Goal: Task Accomplishment & Management: Use online tool/utility

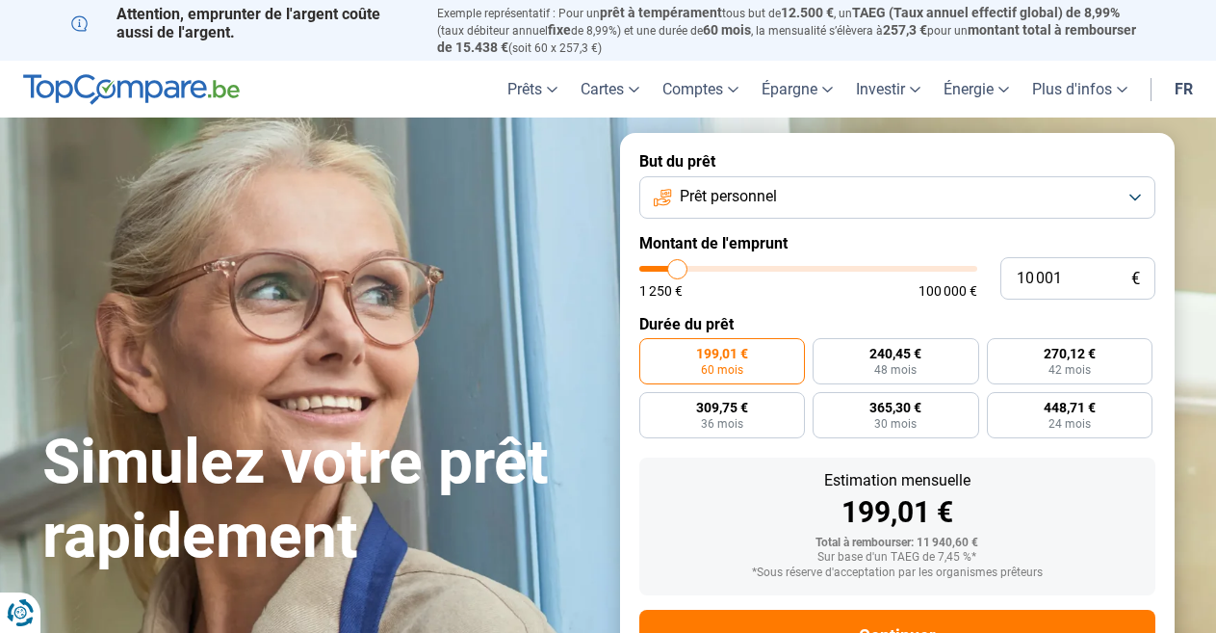
type input "12 000"
type input "12000"
type input "15 500"
type input "15500"
type input "18 750"
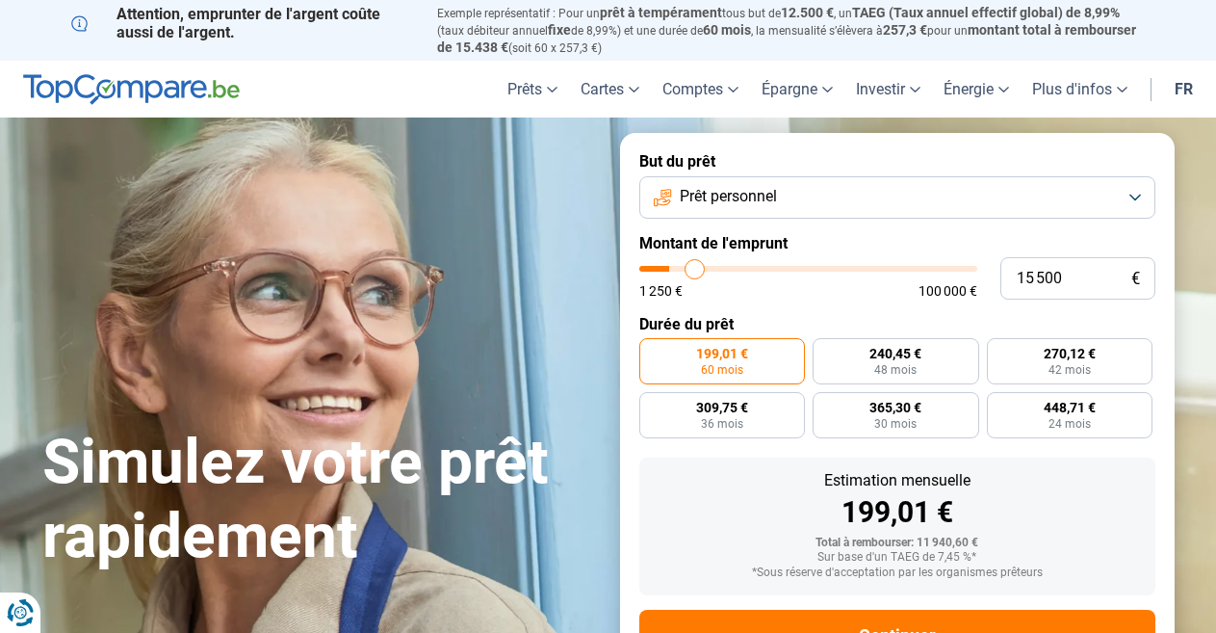
type input "18750"
type input "21 250"
type input "21250"
type input "24 250"
type input "24250"
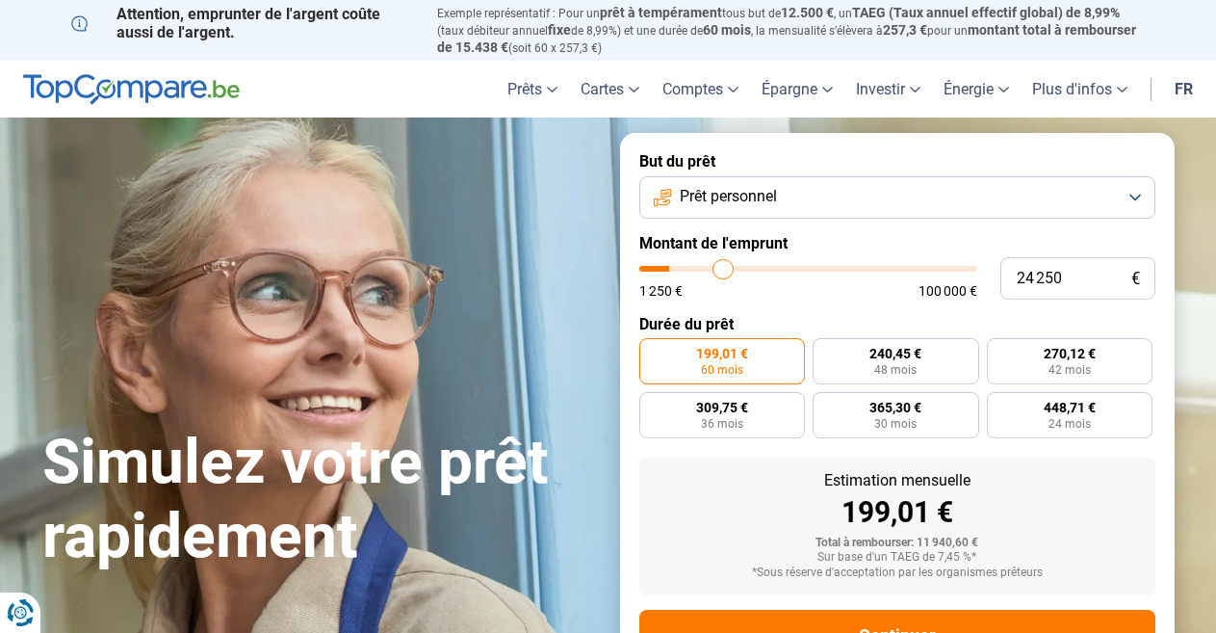
type input "27 750"
type input "27750"
type input "32 000"
type input "32000"
type input "35 500"
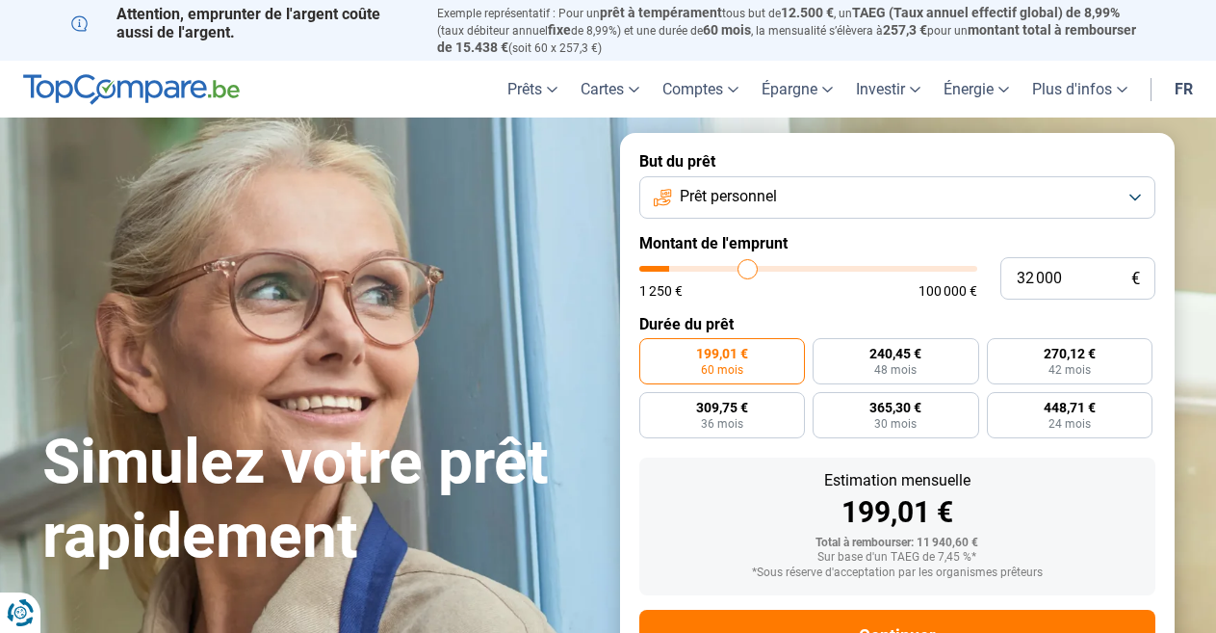
type input "35500"
type input "39 750"
type input "39750"
type input "43 500"
type input "43500"
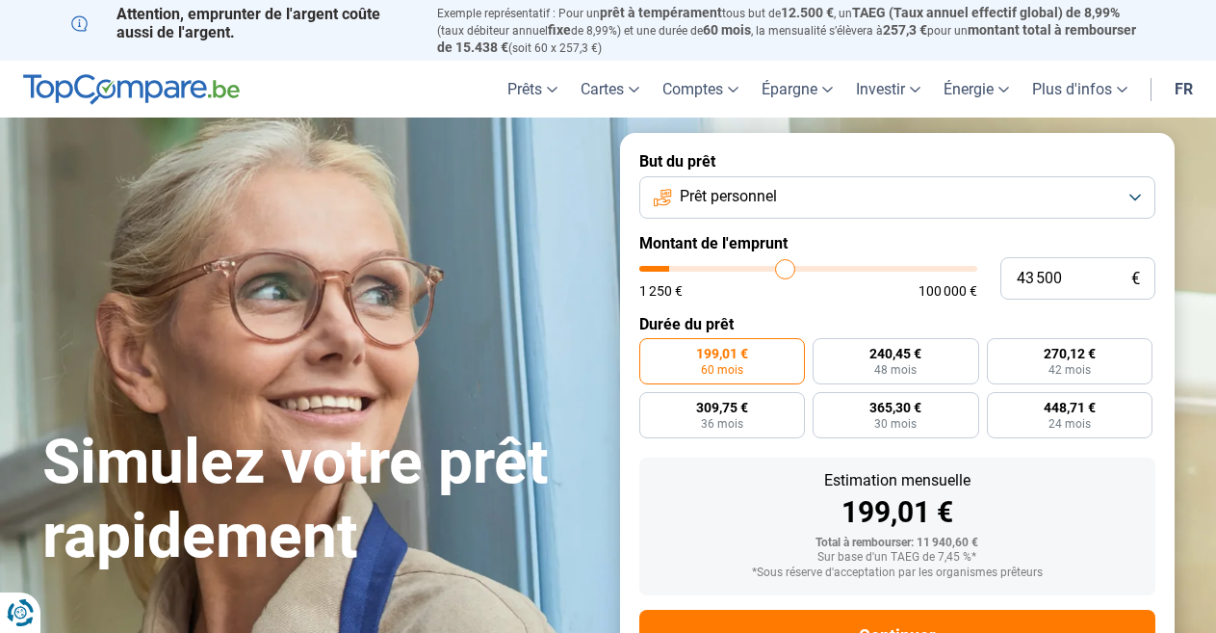
type input "47 250"
type input "47250"
type input "50 250"
type input "50250"
type input "51 000"
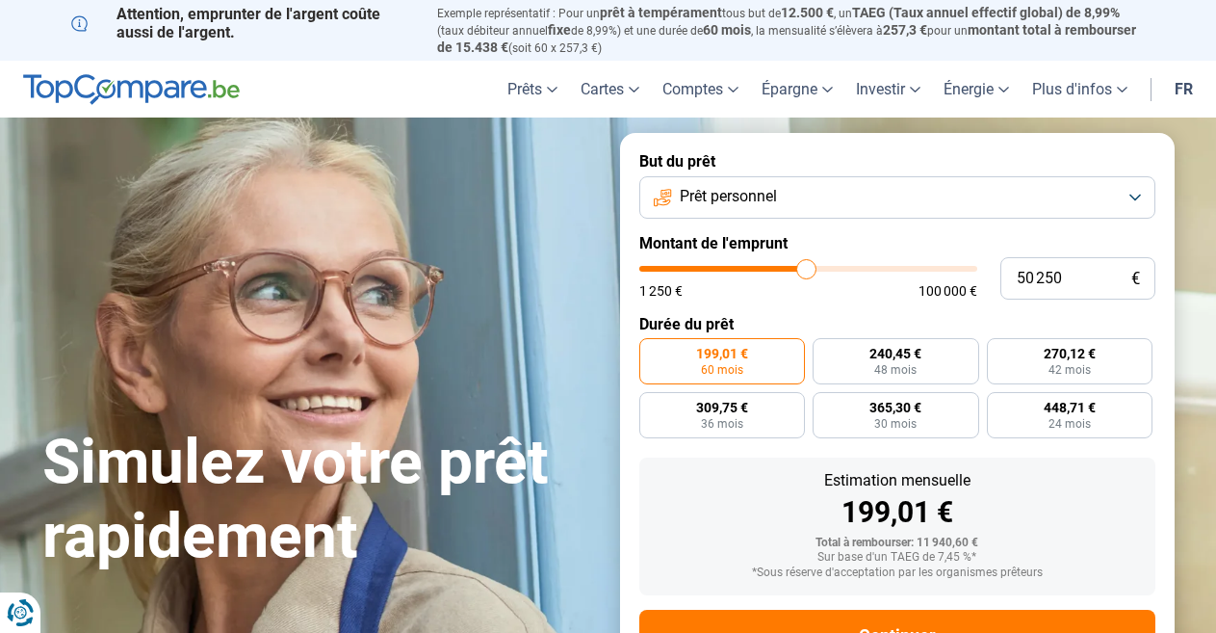
type input "51000"
type input "51 250"
type input "51250"
type input "52 000"
type input "52000"
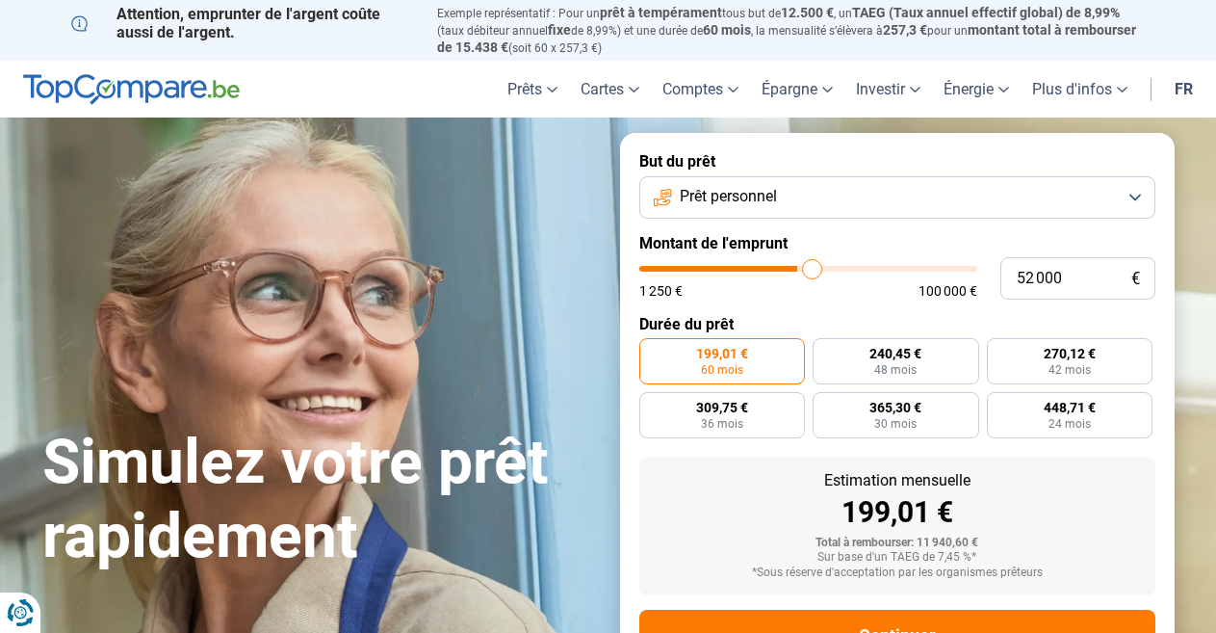
type input "53 000"
type input "53000"
type input "54 000"
type input "54000"
type input "54 500"
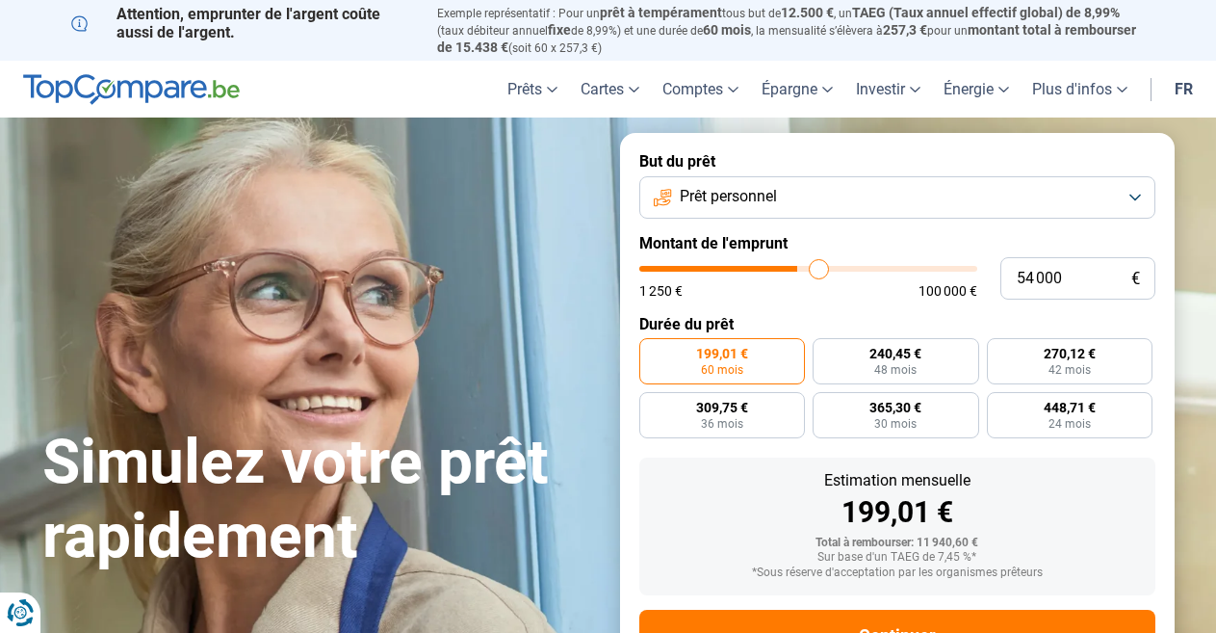
type input "54500"
type input "54 750"
type input "54750"
type input "56 250"
type input "56250"
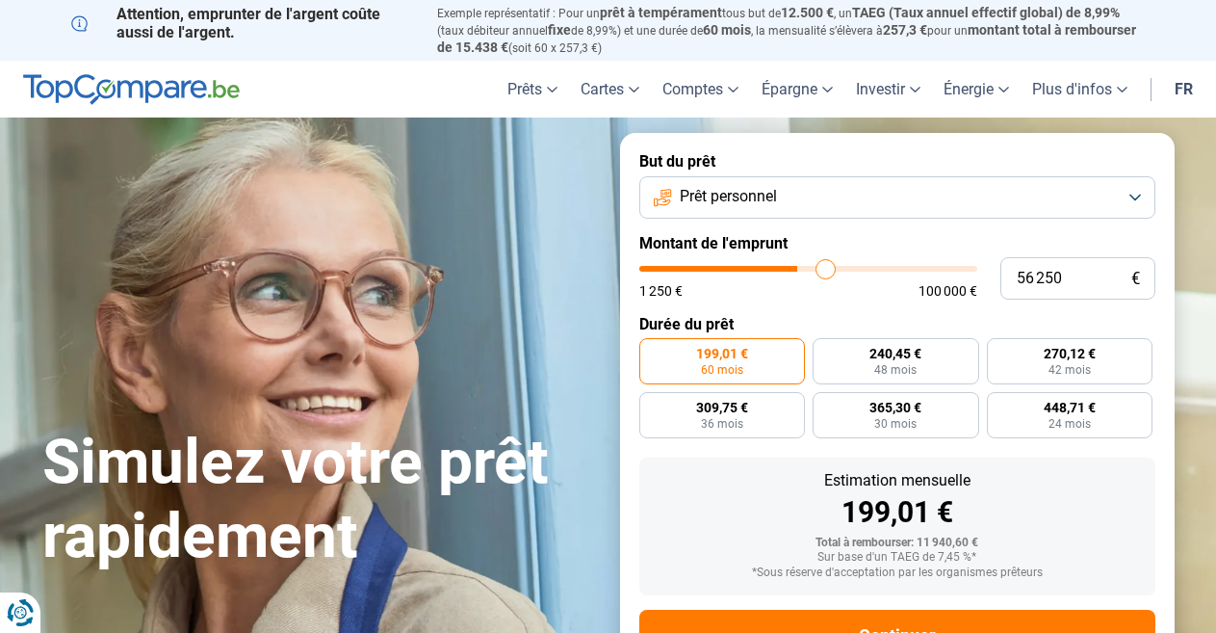
type input "57 500"
type input "57500"
type input "60 250"
type input "60250"
type input "62 250"
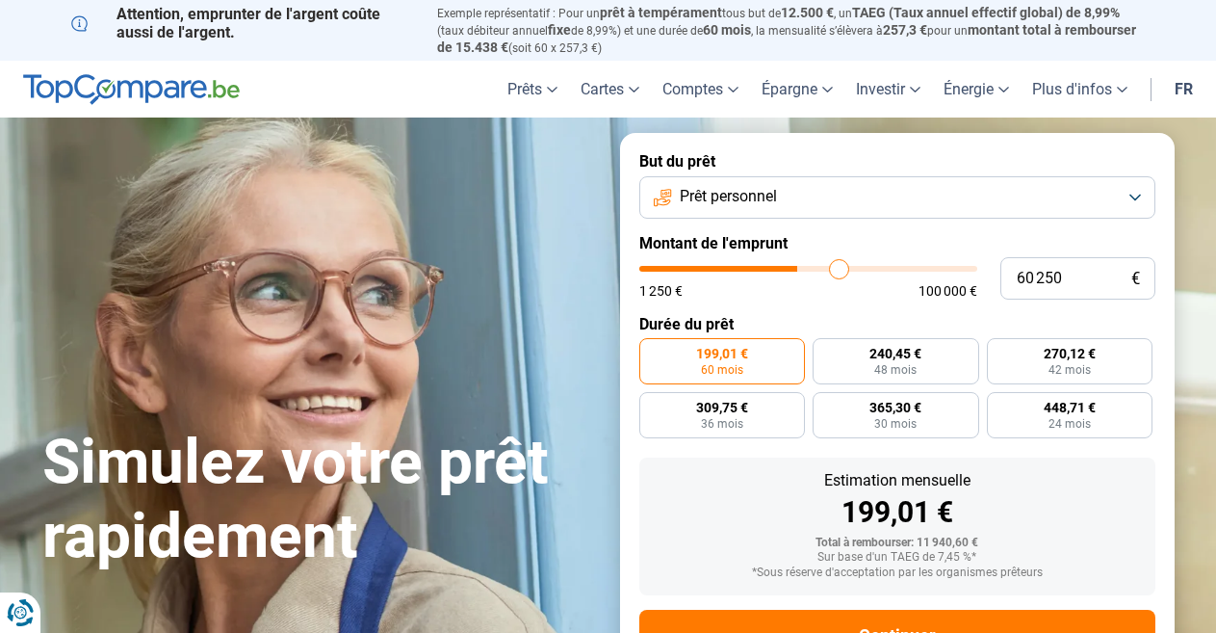
type input "62250"
type input "65 250"
type input "65250"
type input "67 500"
type input "67500"
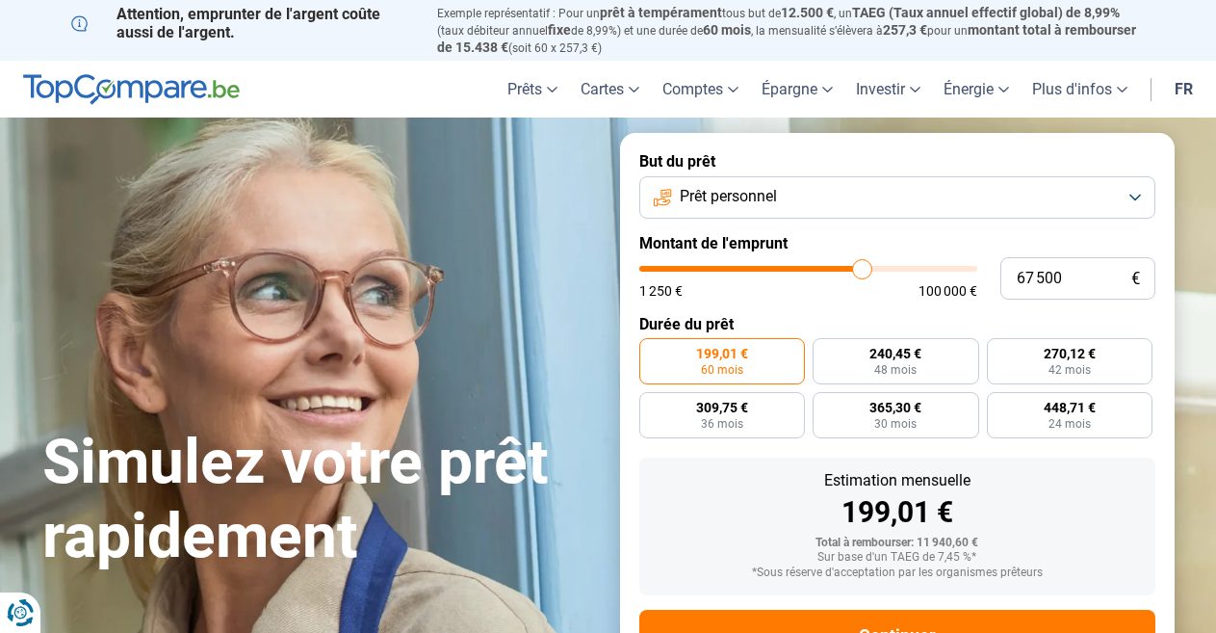
type input "69 000"
type input "69000"
type input "69 750"
type input "69750"
type input "70 500"
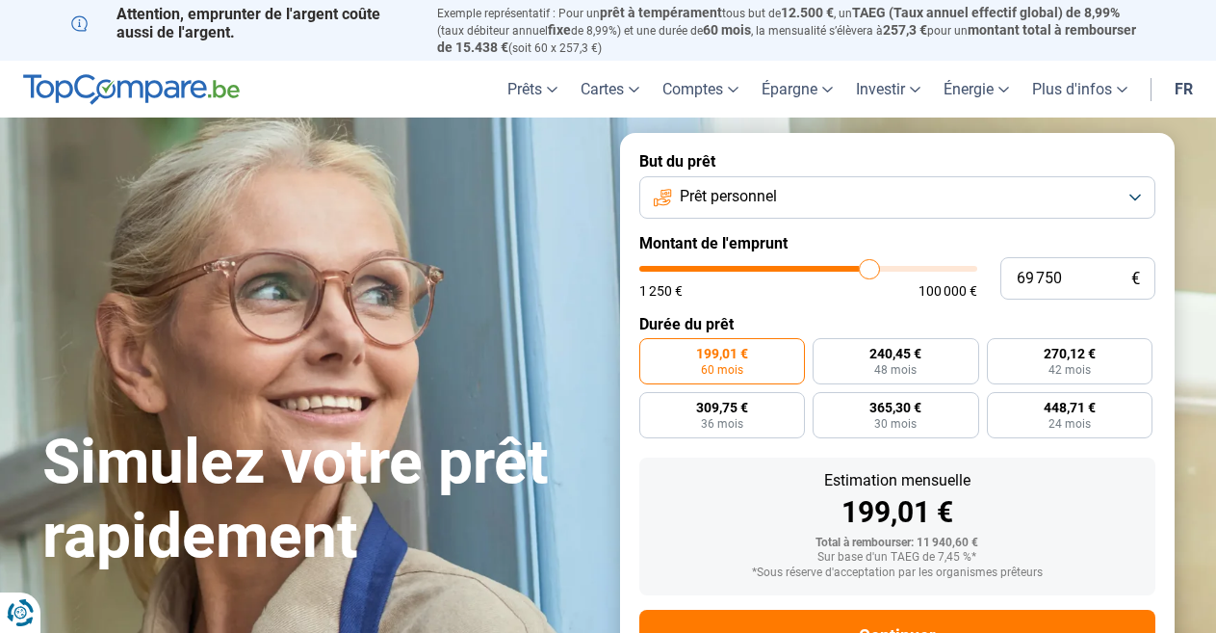
type input "70500"
type input "71 250"
type input "71250"
type input "72 250"
type input "72250"
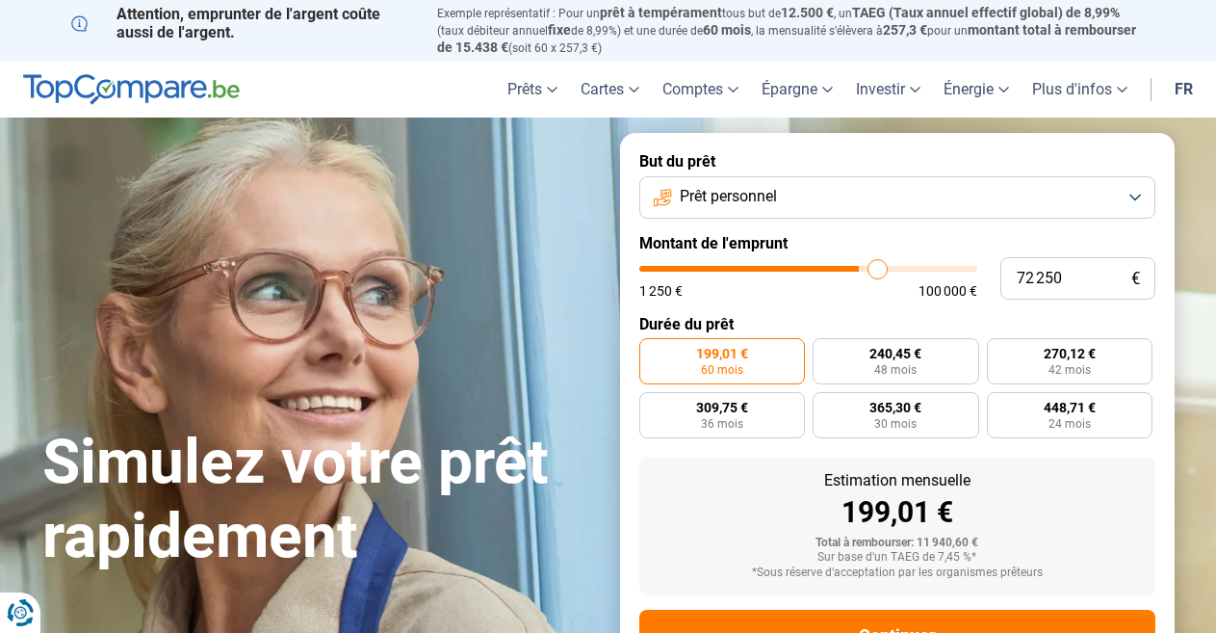
type input "73 750"
type input "73750"
type input "75 500"
type input "75500"
type input "77 750"
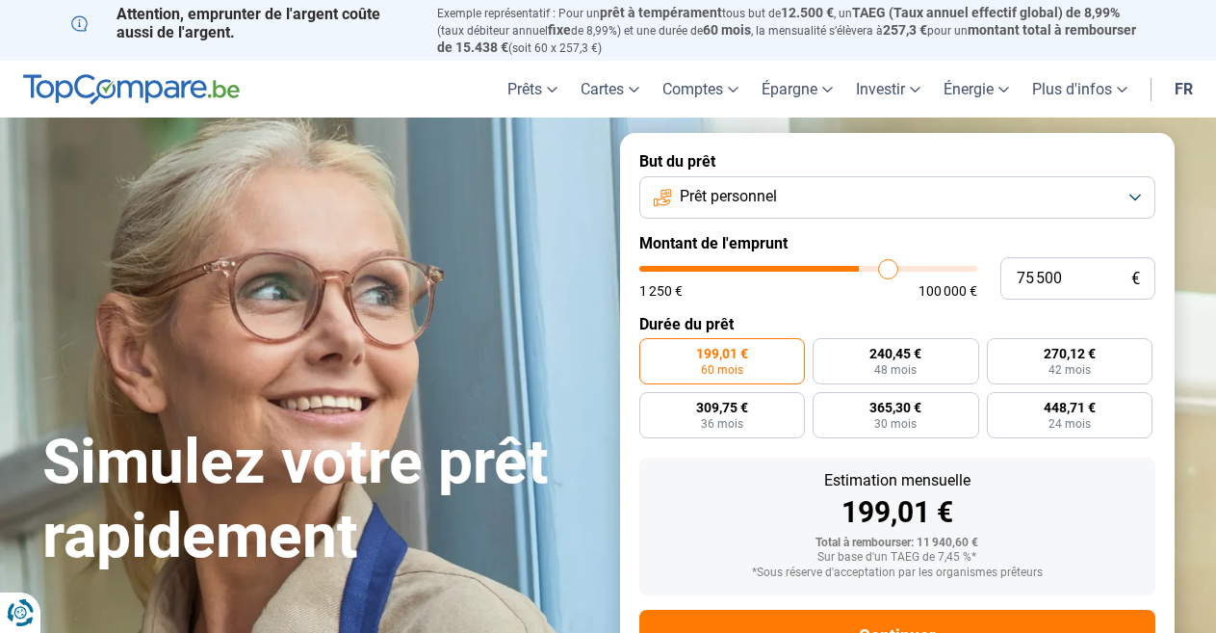
type input "77750"
type input "80 750"
type input "80750"
type input "83 000"
type input "83000"
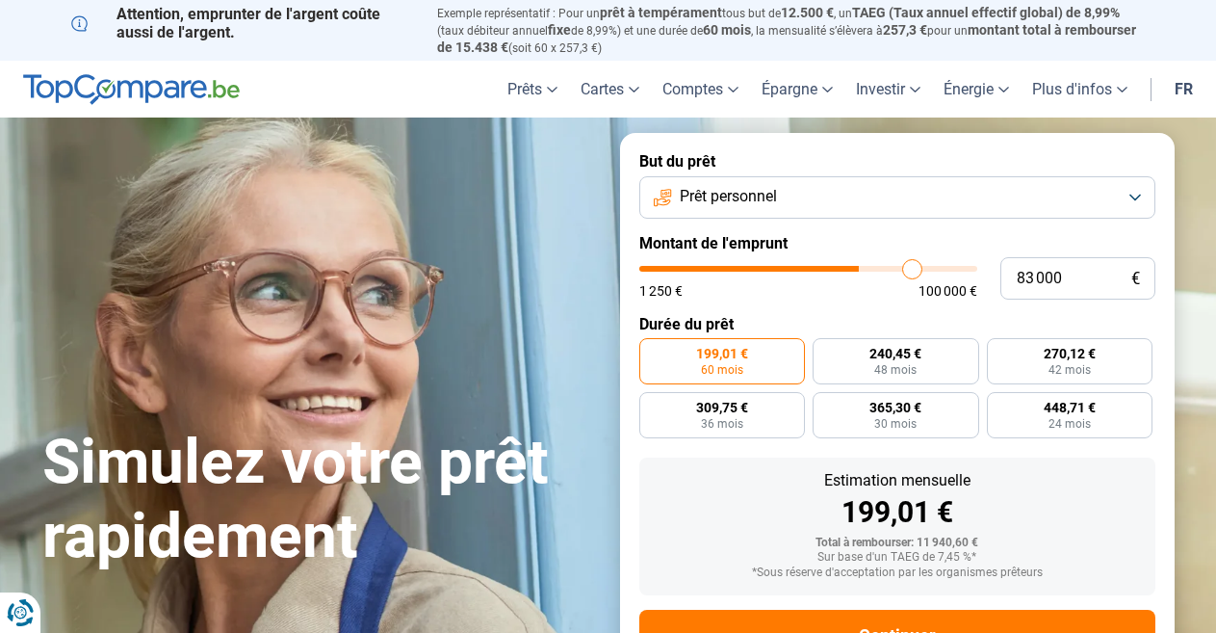
type input "85 000"
type input "85000"
type input "87 000"
type input "87000"
type input "88 750"
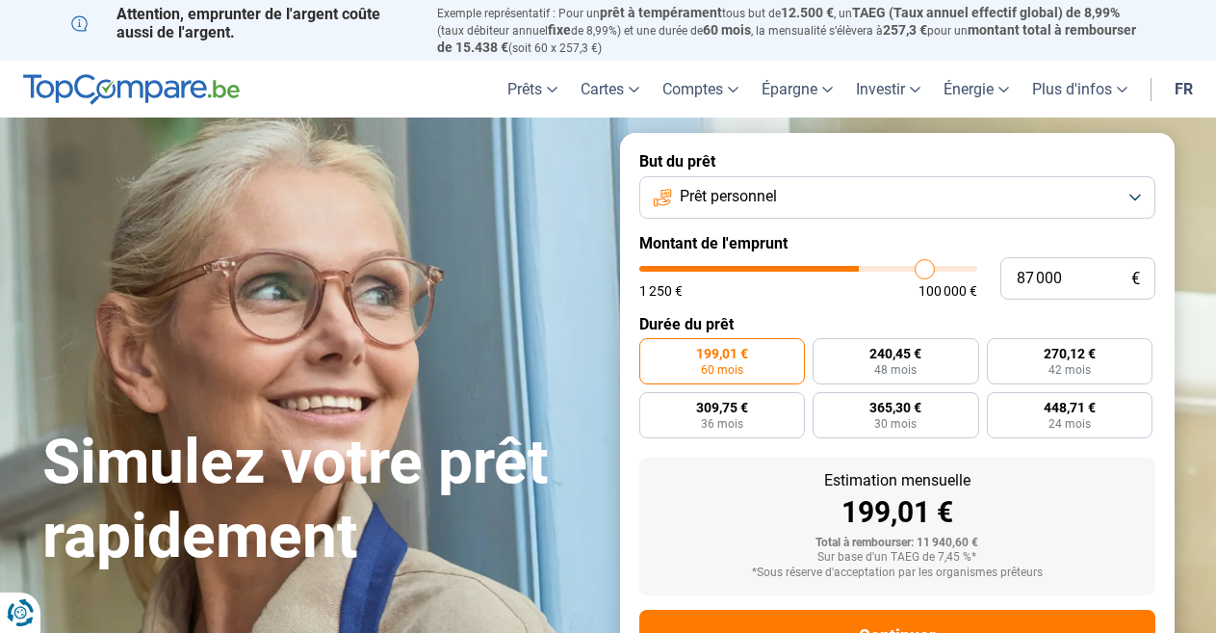
type input "88750"
type input "90 250"
type input "90250"
type input "92 000"
type input "92000"
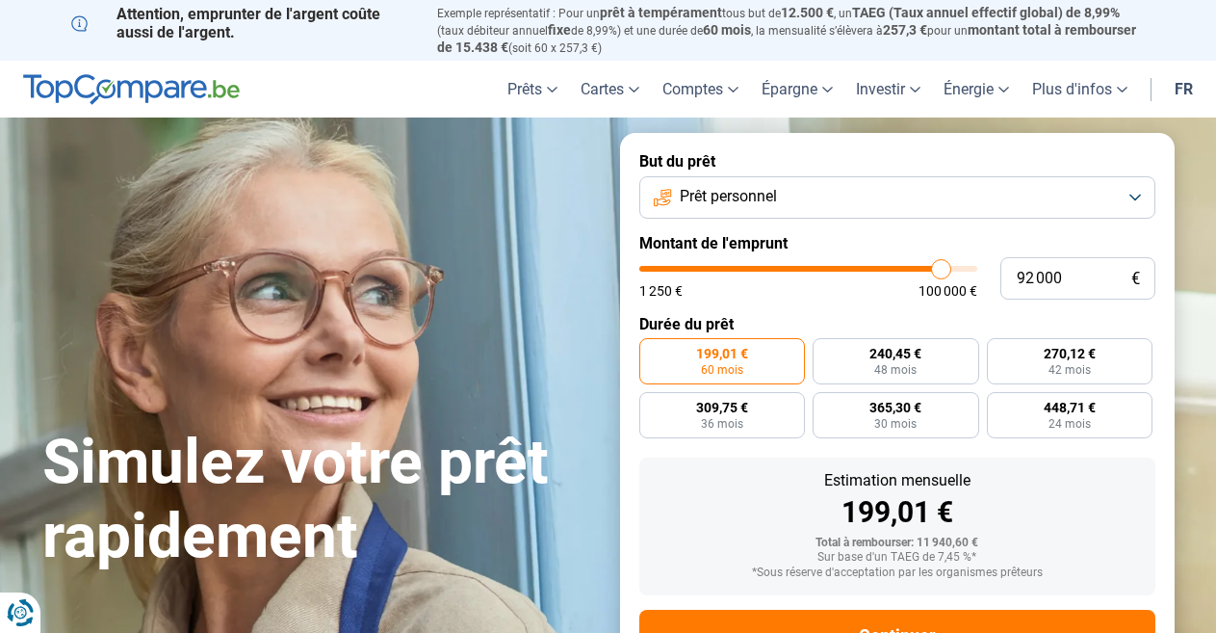
type input "94 250"
type input "94250"
type input "97 000"
type input "97000"
type input "99 000"
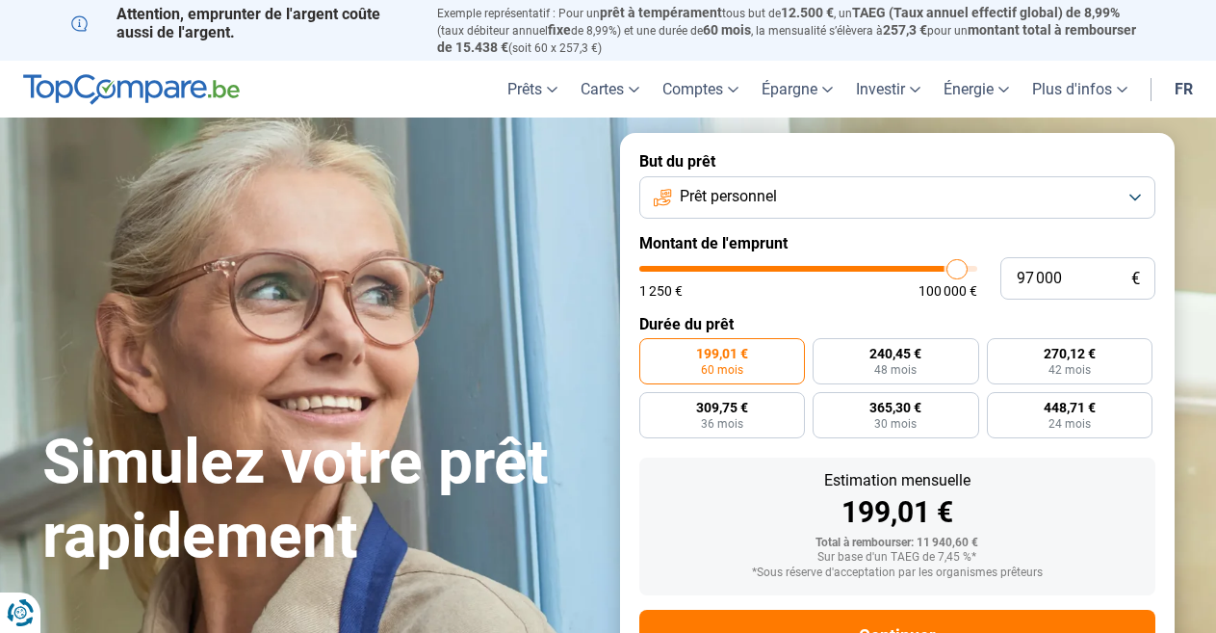
type input "99000"
type input "100 000"
drag, startPoint x: 681, startPoint y: 264, endPoint x: 999, endPoint y: 254, distance: 318.9
type input "100000"
click at [977, 266] on input "range" at bounding box center [808, 269] width 338 height 6
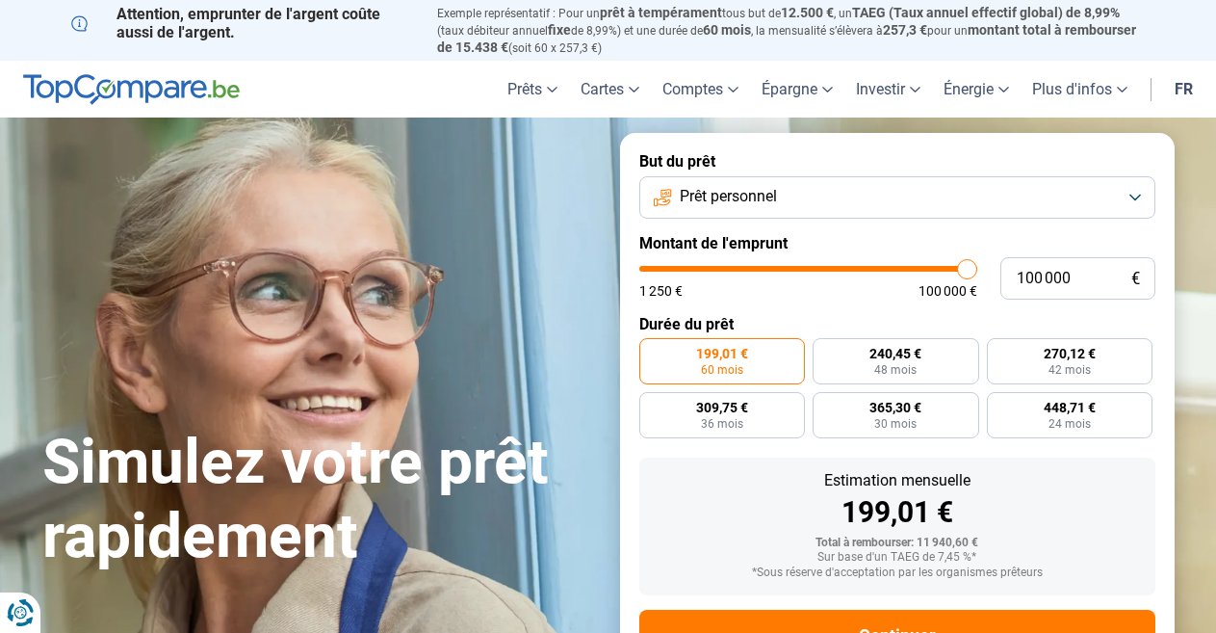
radio input "false"
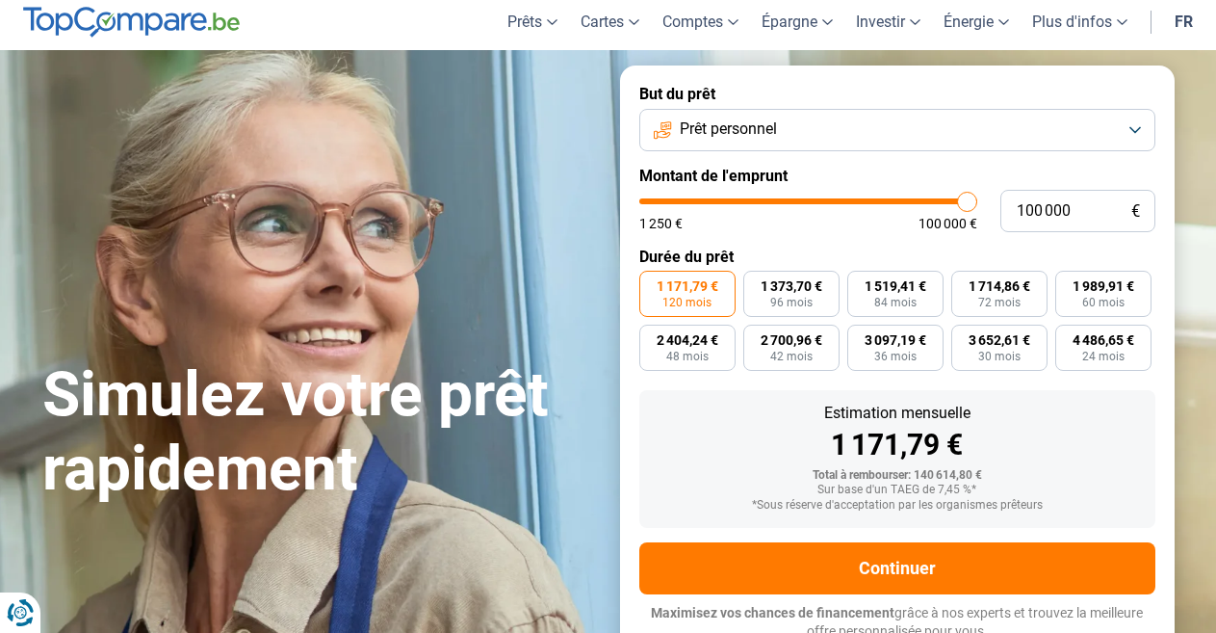
scroll to position [73, 0]
